Goal: Information Seeking & Learning: Learn about a topic

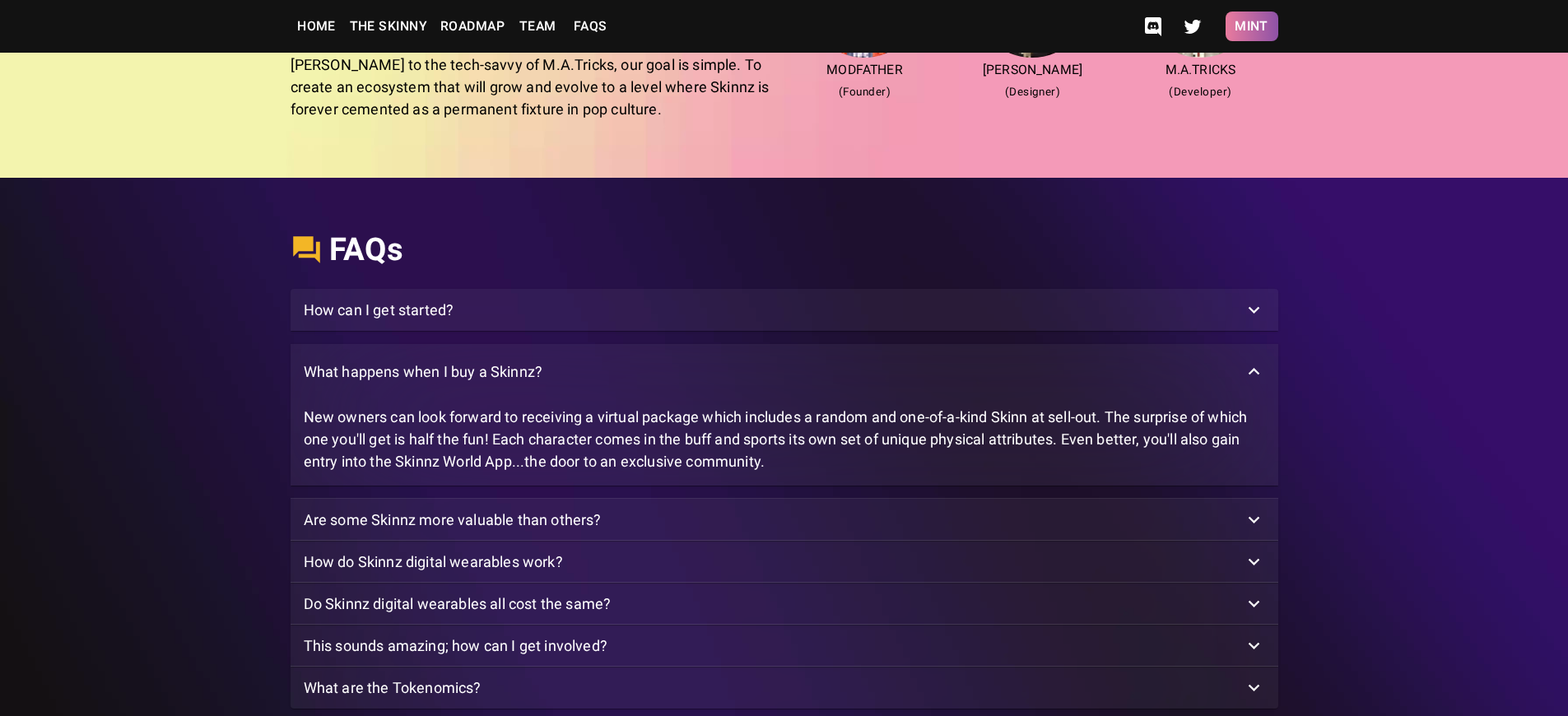
click at [1251, 27] on button "Mint" at bounding box center [1252, 27] width 52 height 30
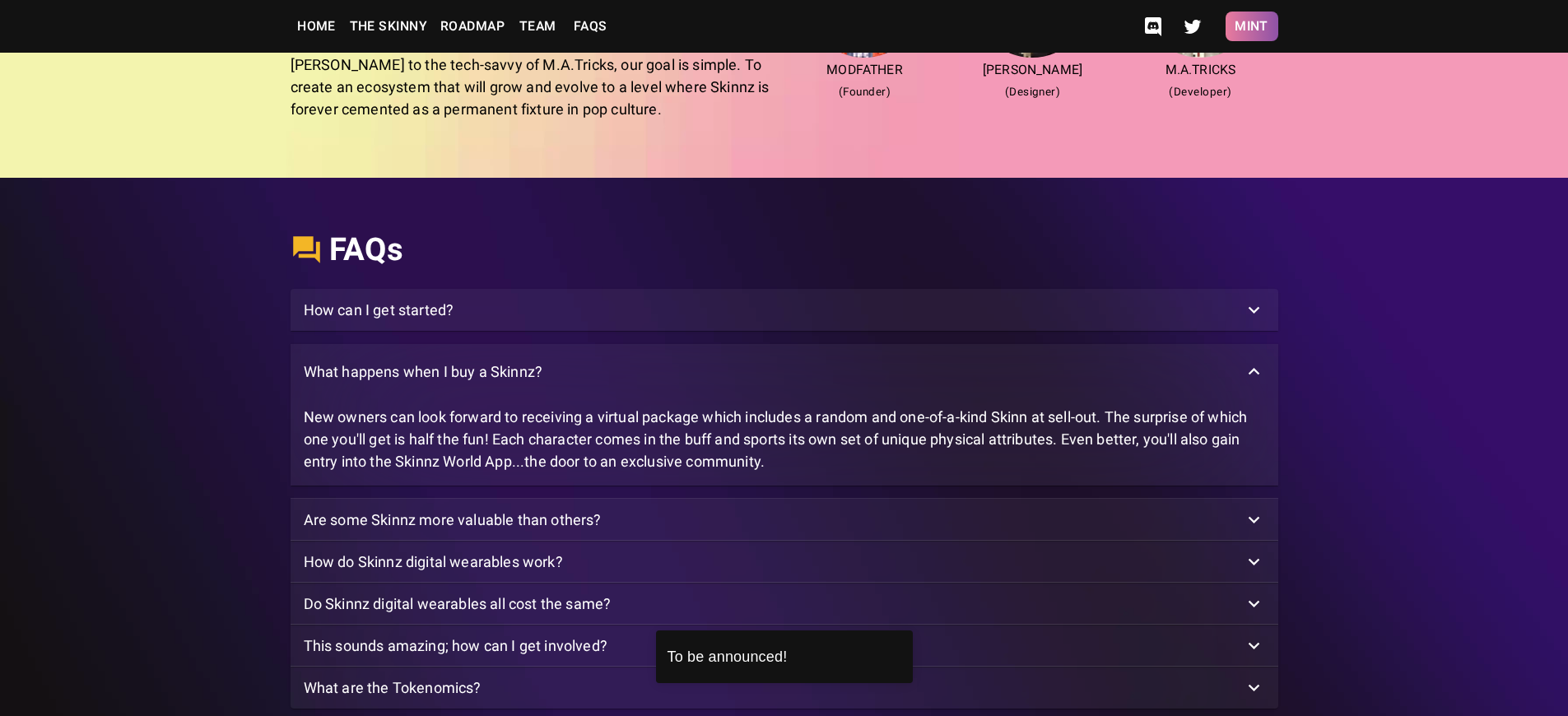
click at [1251, 27] on button "Mint" at bounding box center [1252, 27] width 52 height 30
click at [425, 378] on p "What happens when I buy a Skinnz?" at bounding box center [423, 372] width 239 height 22
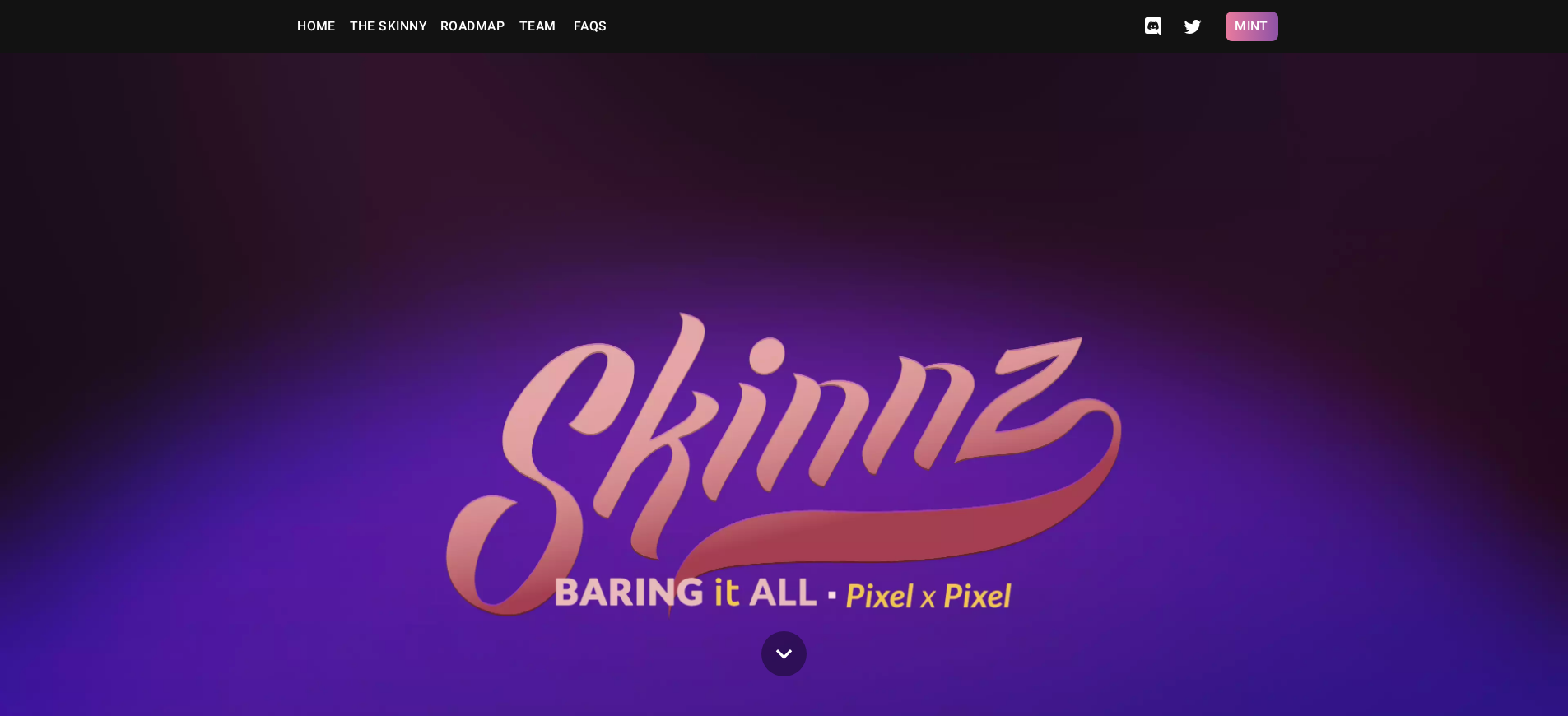
click at [1251, 27] on button "Mint" at bounding box center [1252, 27] width 52 height 30
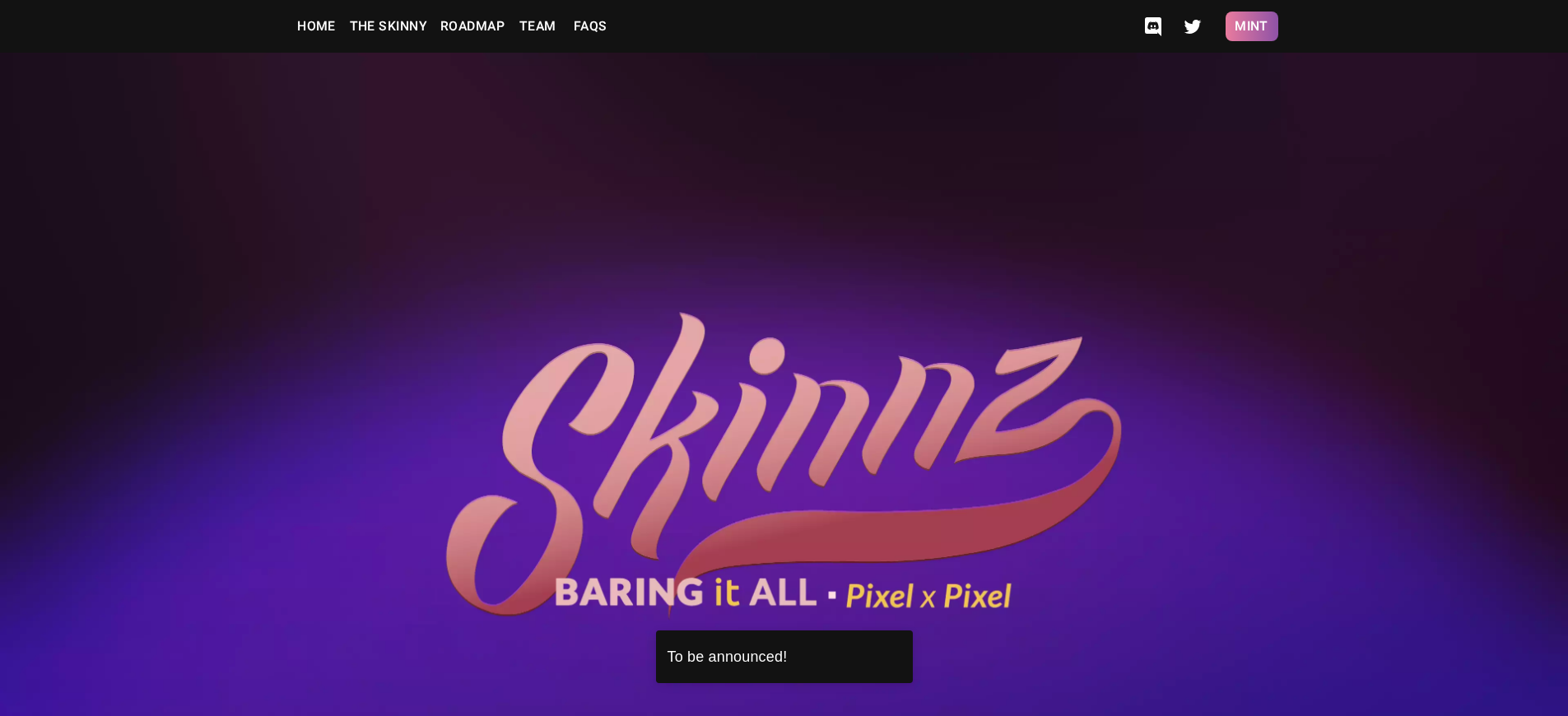
click at [1251, 27] on button "Mint" at bounding box center [1252, 27] width 52 height 30
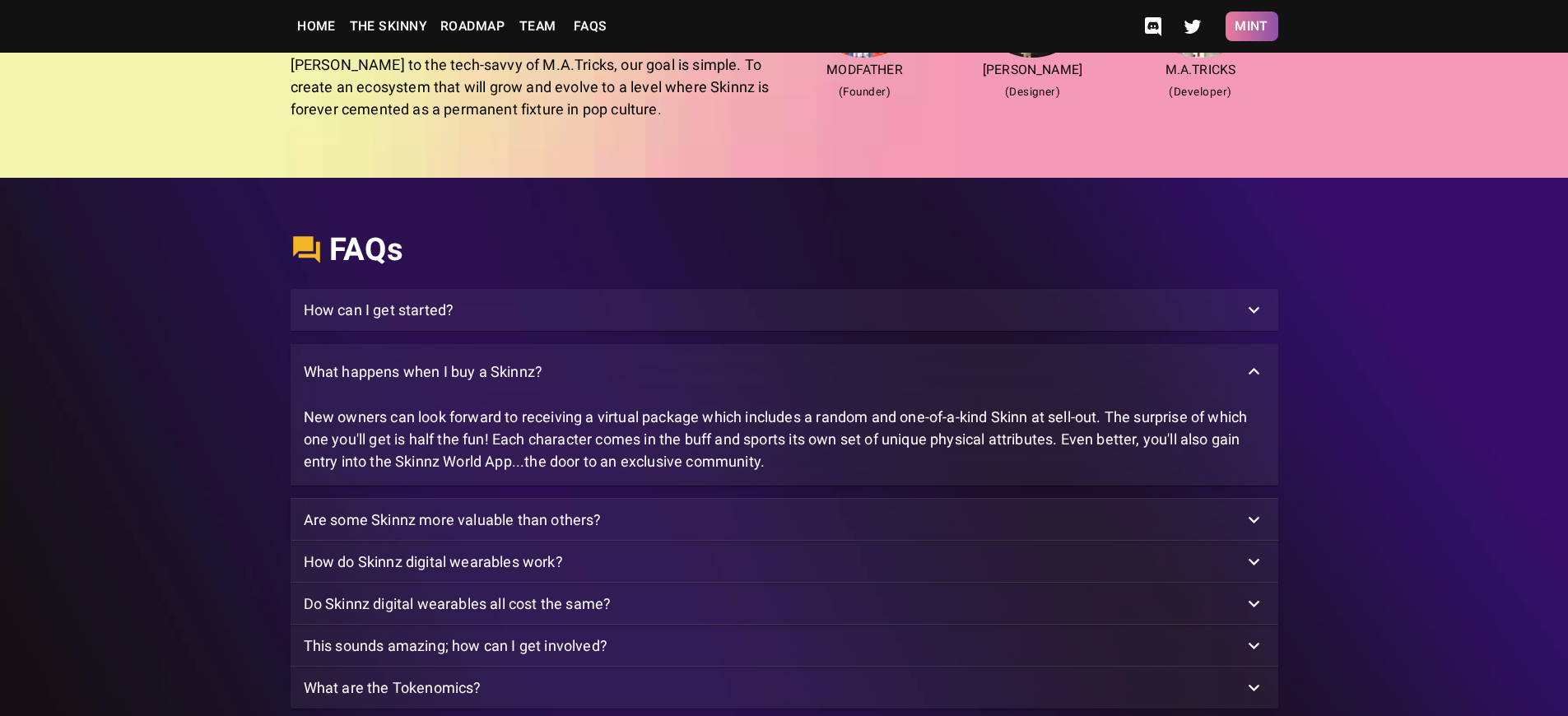
click at [1251, 27] on button "Mint" at bounding box center [1252, 27] width 52 height 30
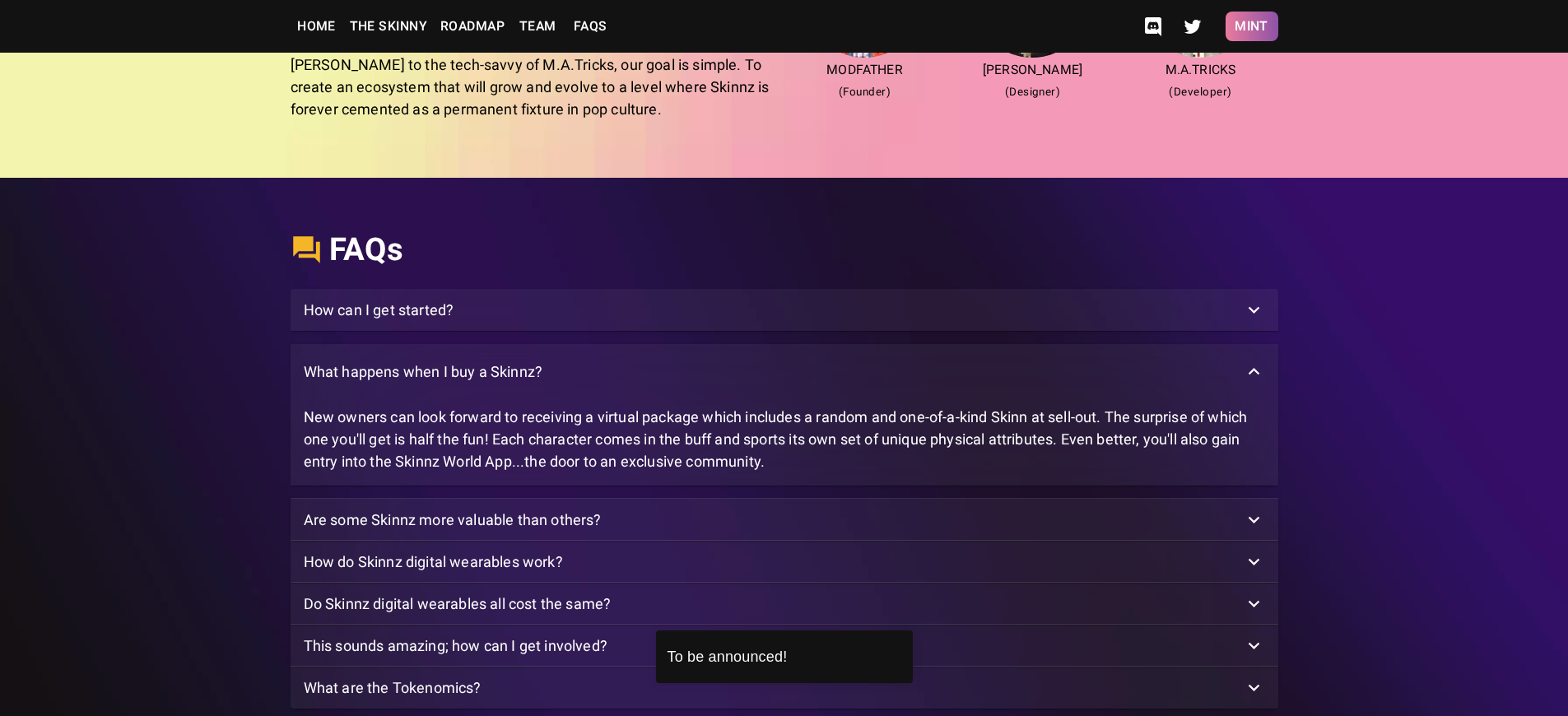
click at [1251, 27] on button "Mint" at bounding box center [1252, 27] width 52 height 30
click at [425, 378] on p "What happens when I buy a Skinnz?" at bounding box center [423, 372] width 239 height 22
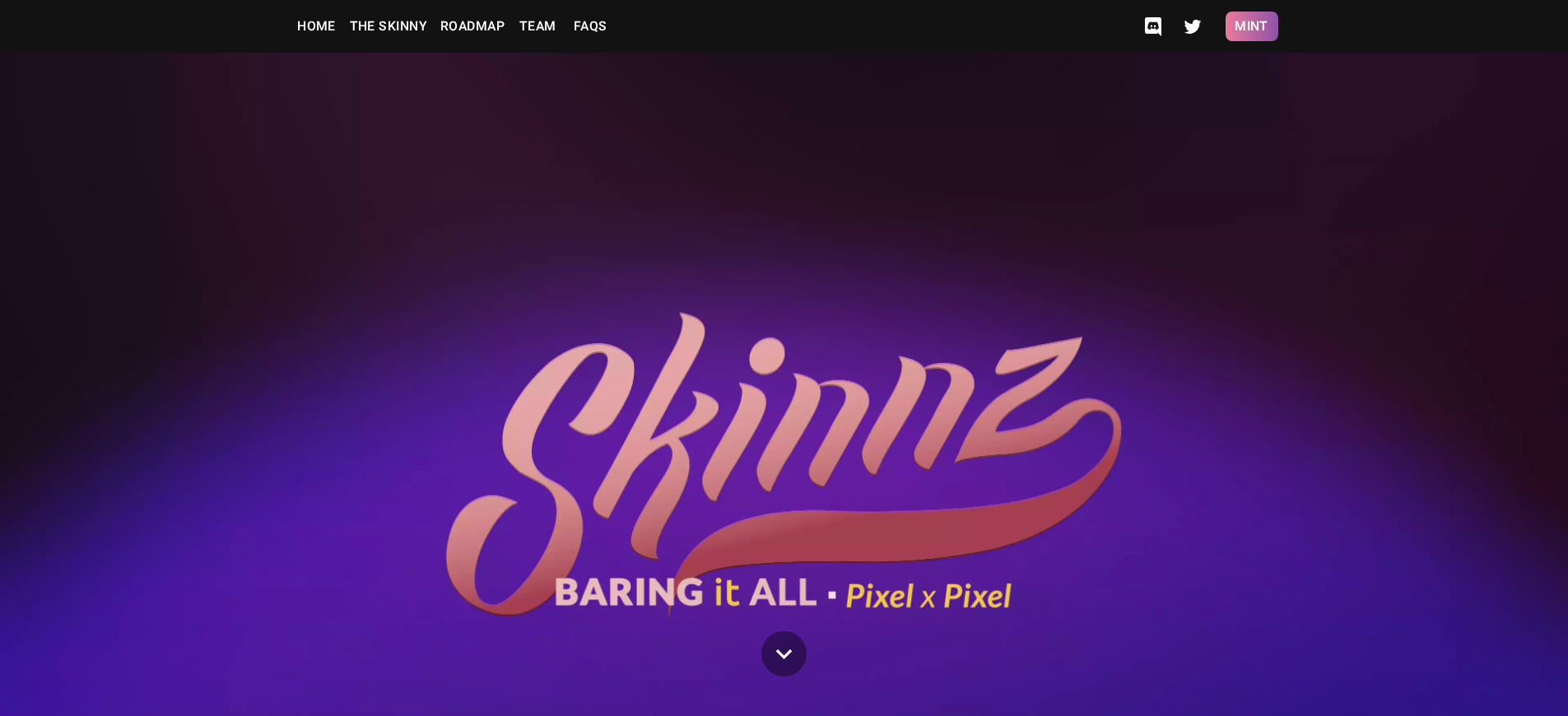
scroll to position [4162, 0]
